Goal: Task Accomplishment & Management: Manage account settings

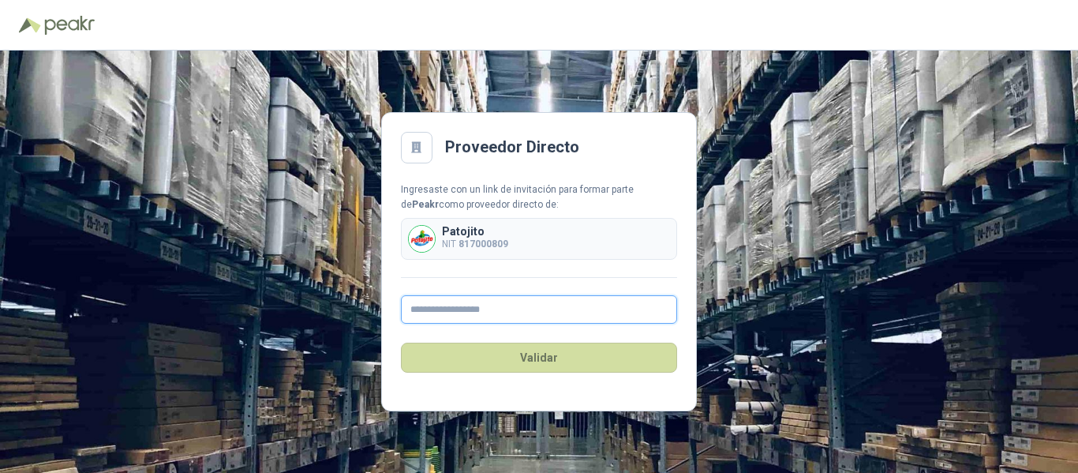
click at [496, 309] on input "text" at bounding box center [539, 309] width 276 height 28
type input "**********"
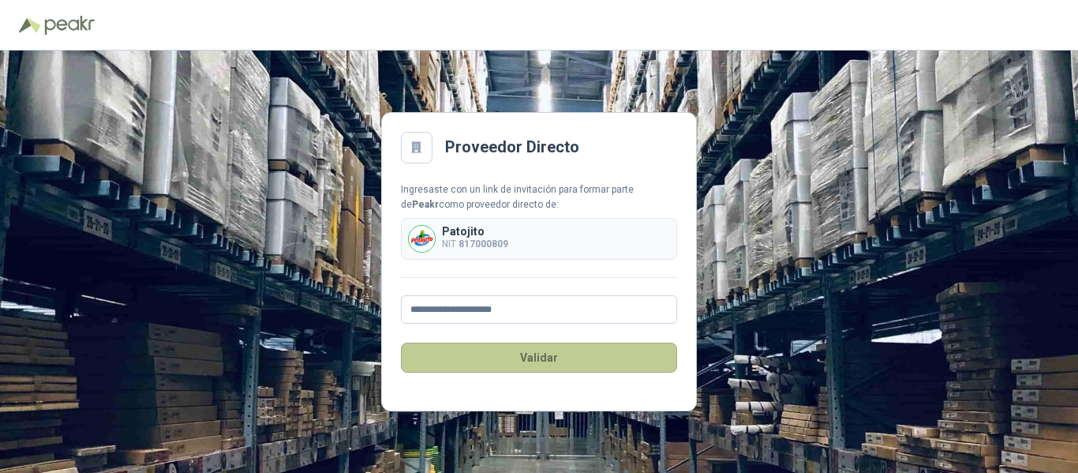
click at [522, 359] on button "Validar" at bounding box center [539, 358] width 276 height 30
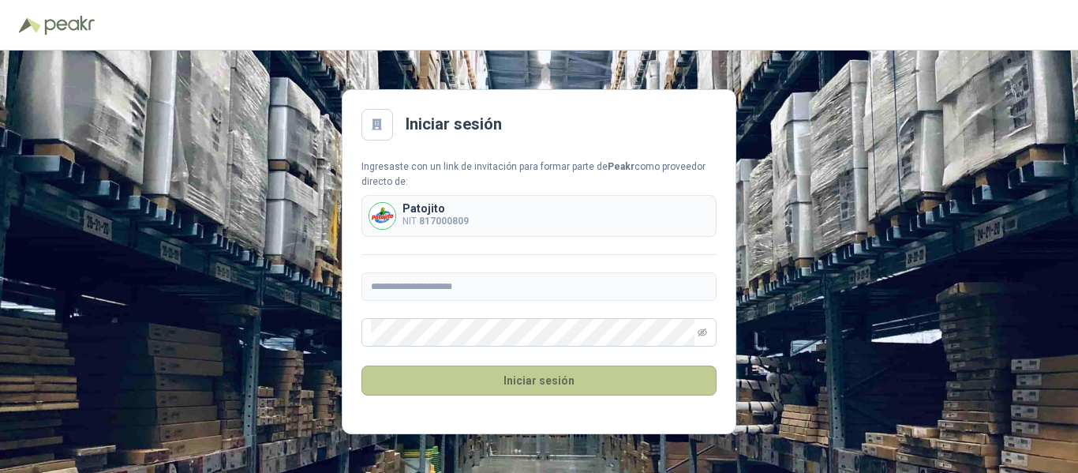
click at [546, 373] on button "Iniciar sesión" at bounding box center [539, 381] width 355 height 30
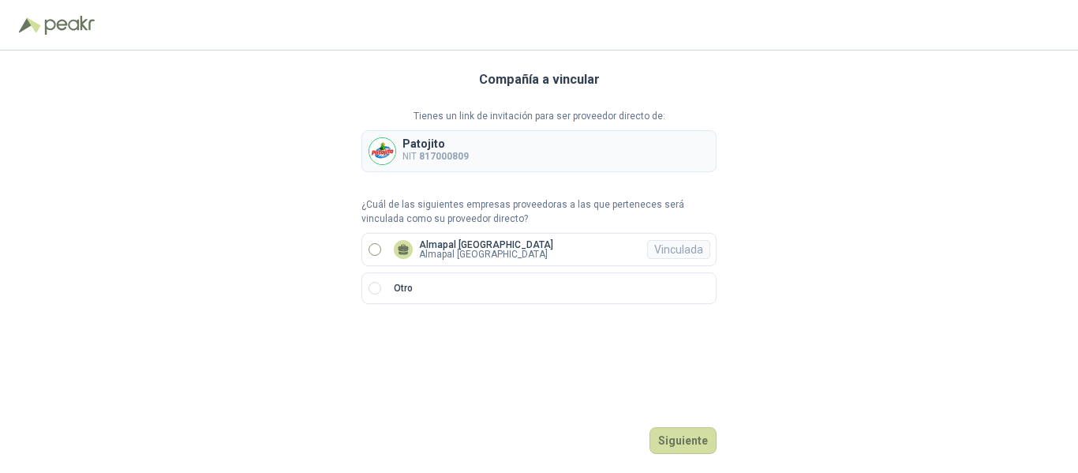
click at [562, 256] on label "Almapal [GEOGRAPHIC_DATA] [GEOGRAPHIC_DATA] [GEOGRAPHIC_DATA] Vinculada" at bounding box center [539, 249] width 355 height 33
click at [678, 442] on button "Ingresar" at bounding box center [685, 440] width 62 height 27
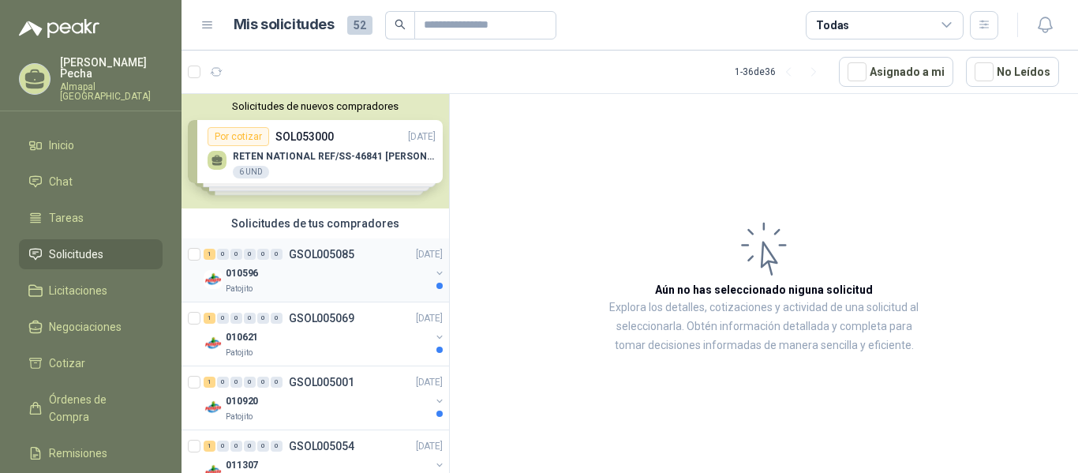
click at [320, 273] on div "010596" at bounding box center [328, 273] width 204 height 19
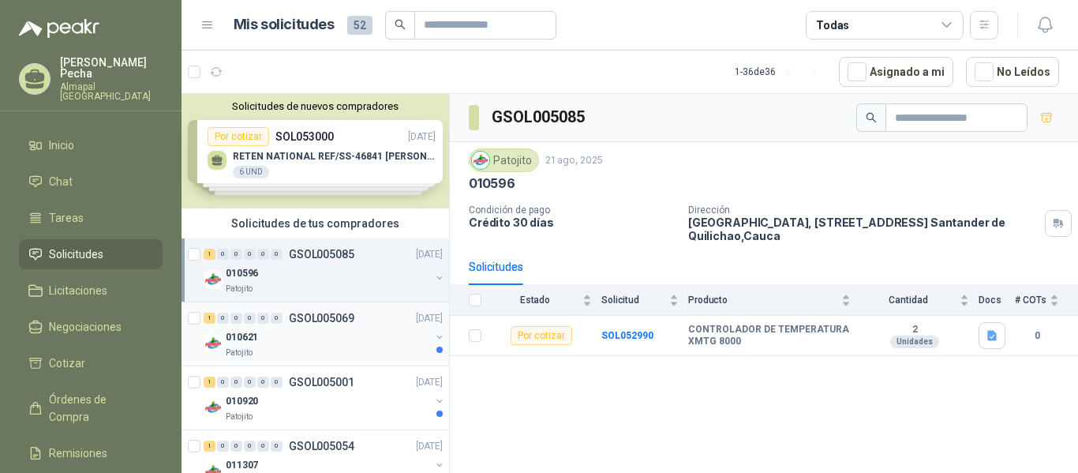
click at [360, 321] on div "1 0 0 0 0 0 GSOL005069 [DATE]" at bounding box center [325, 318] width 242 height 19
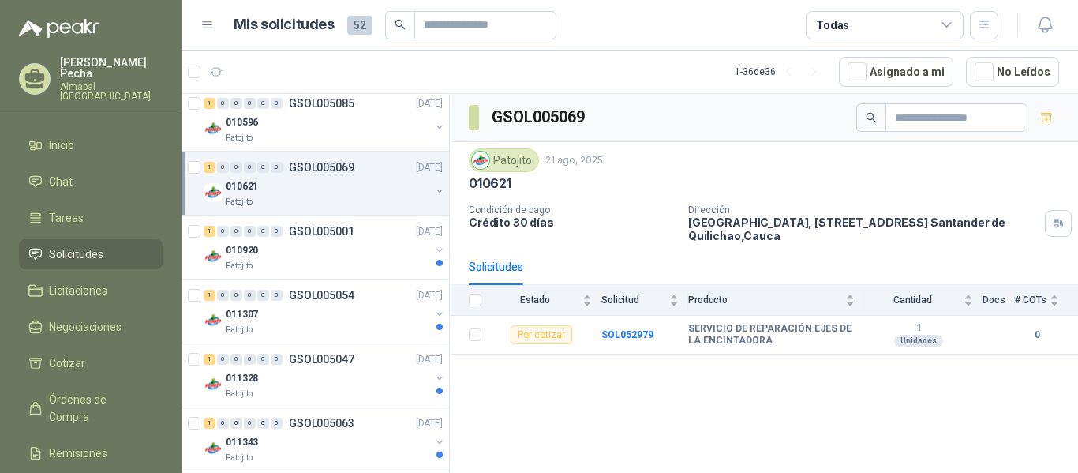
scroll to position [237, 0]
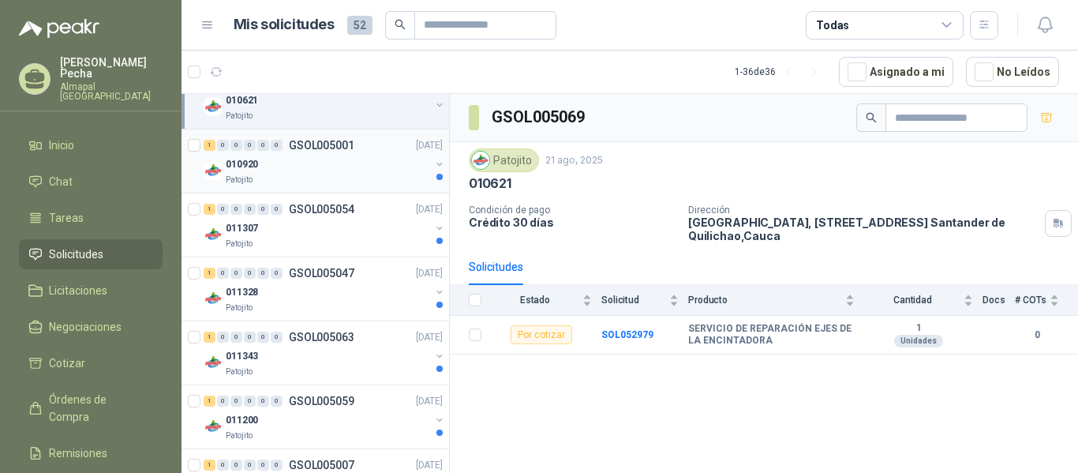
click at [336, 179] on div "Patojito" at bounding box center [328, 180] width 204 height 13
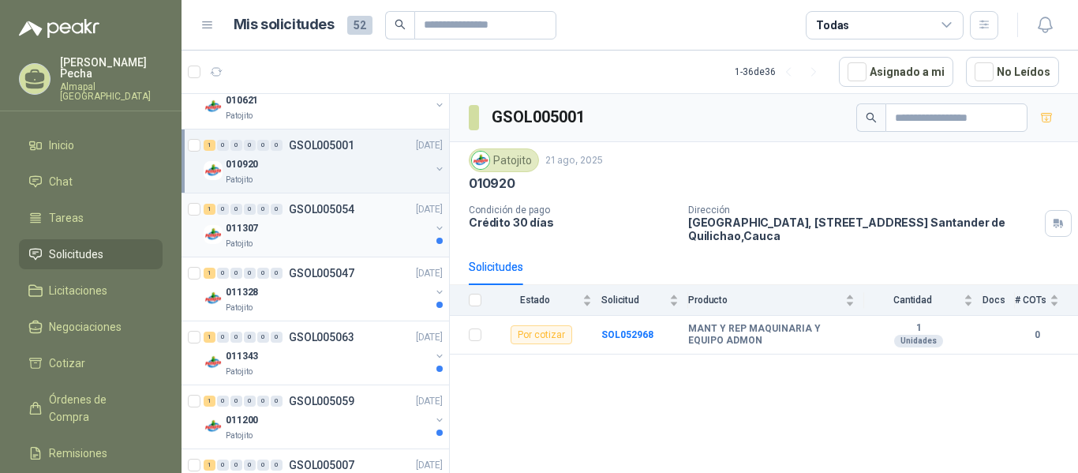
click at [336, 226] on div "011307" at bounding box center [328, 228] width 204 height 19
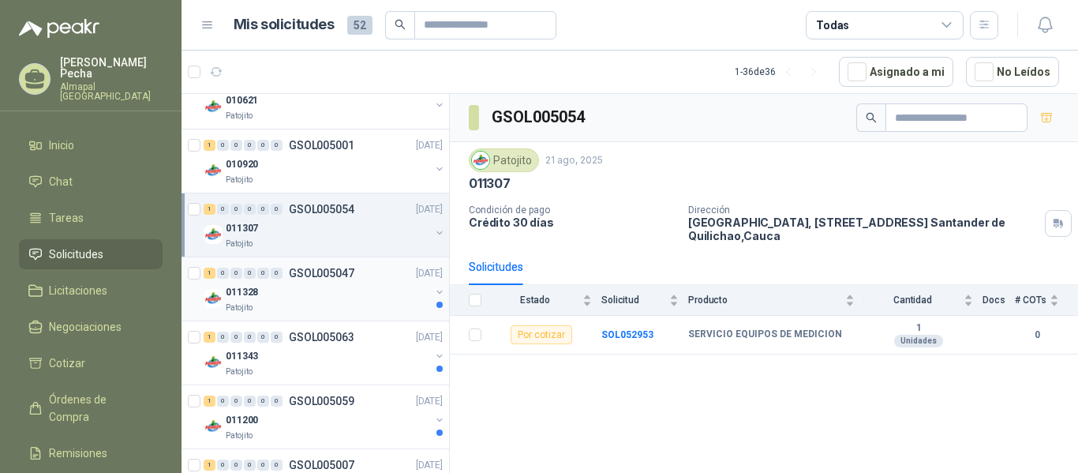
click at [353, 290] on div "011328" at bounding box center [328, 292] width 204 height 19
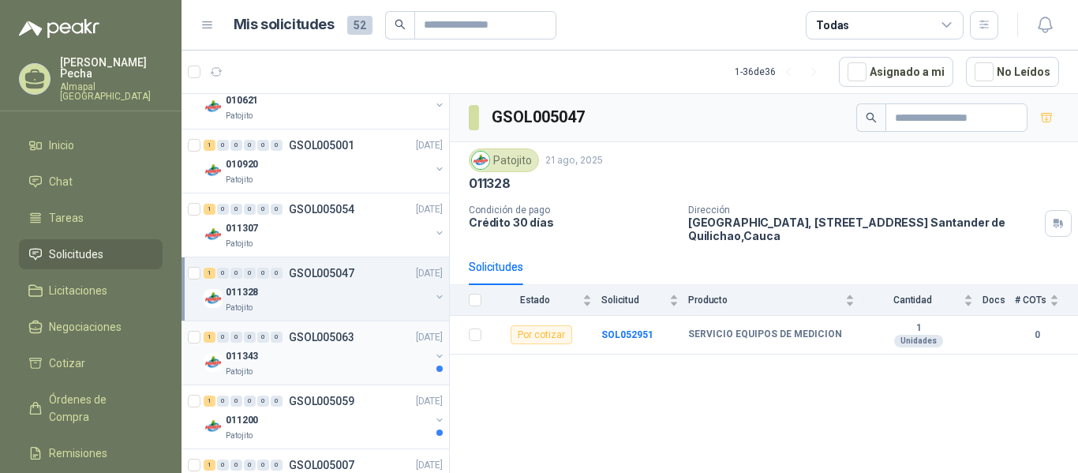
click at [365, 331] on div "1 0 0 0 0 0 GSOL005063 [DATE]" at bounding box center [325, 337] width 242 height 19
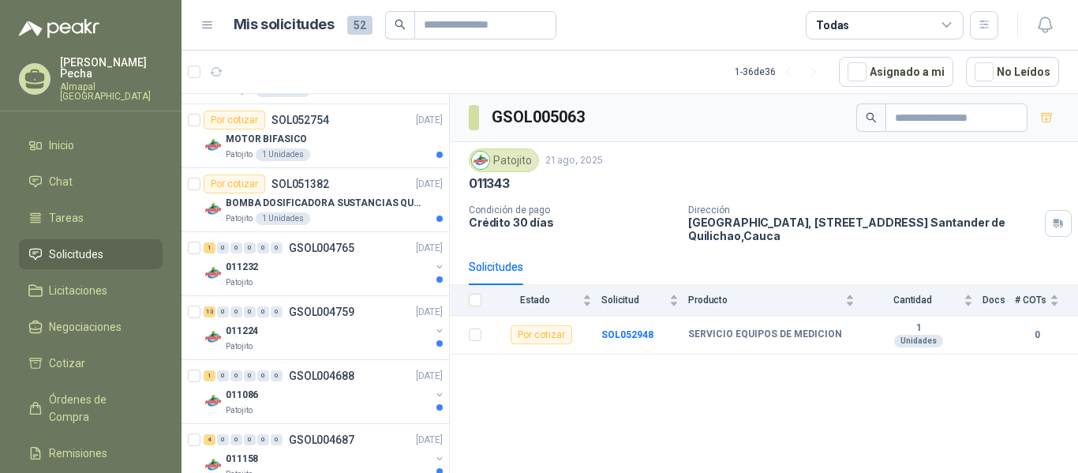
scroll to position [2084, 0]
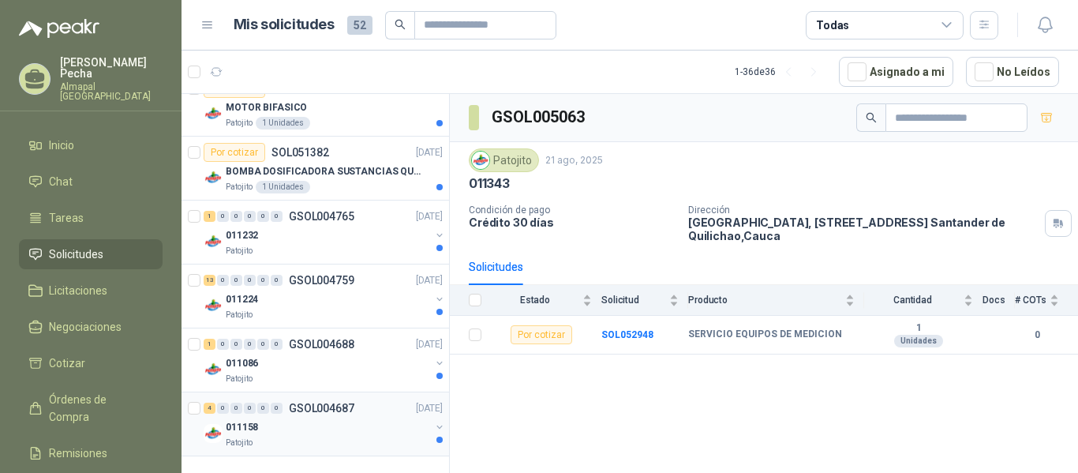
click at [368, 427] on div "011158" at bounding box center [328, 427] width 204 height 19
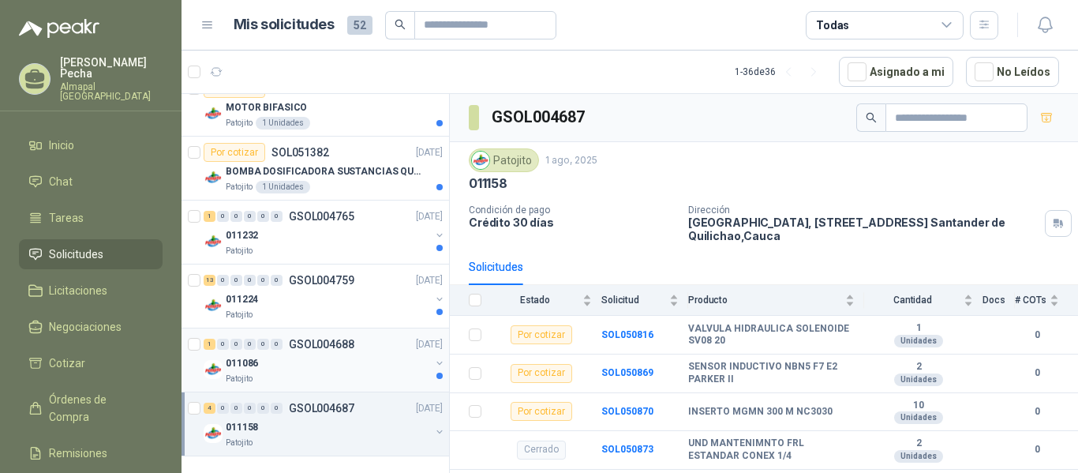
click at [326, 345] on p "GSOL004688" at bounding box center [322, 344] width 66 height 11
